Goal: Task Accomplishment & Management: Complete application form

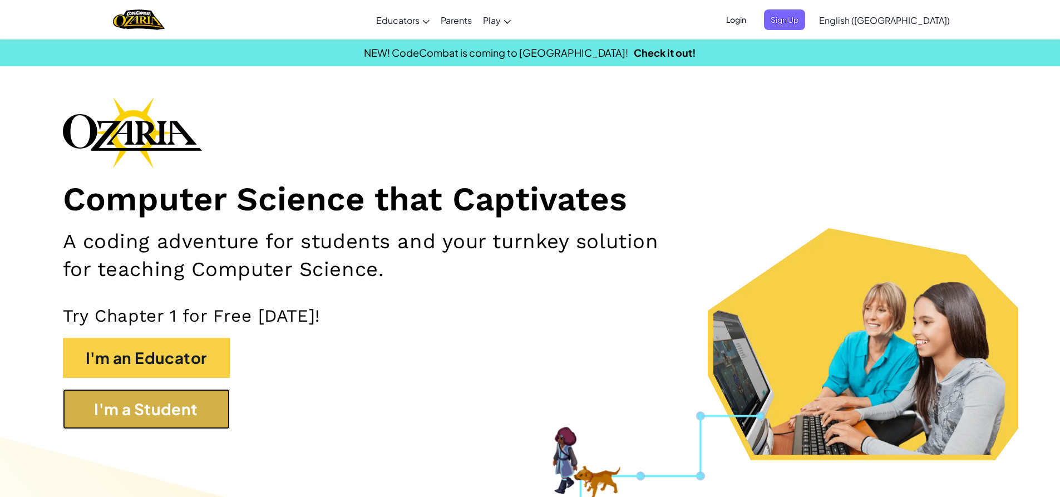
click at [173, 410] on button "I'm a Student" at bounding box center [146, 409] width 167 height 40
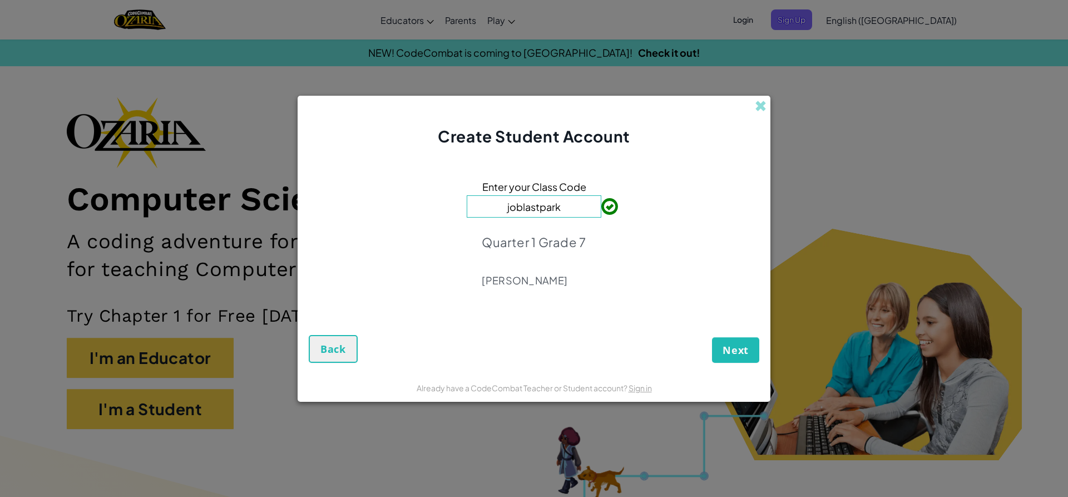
type input "joblastpark"
click at [732, 348] on span "Next" at bounding box center [736, 349] width 26 height 13
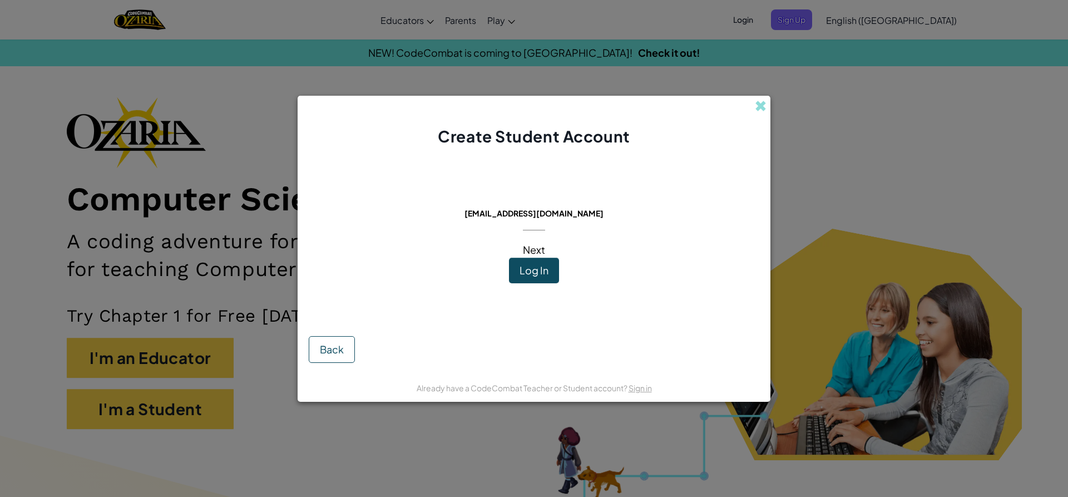
click at [532, 273] on span "Log In" at bounding box center [534, 270] width 29 height 13
